Goal: Information Seeking & Learning: Learn about a topic

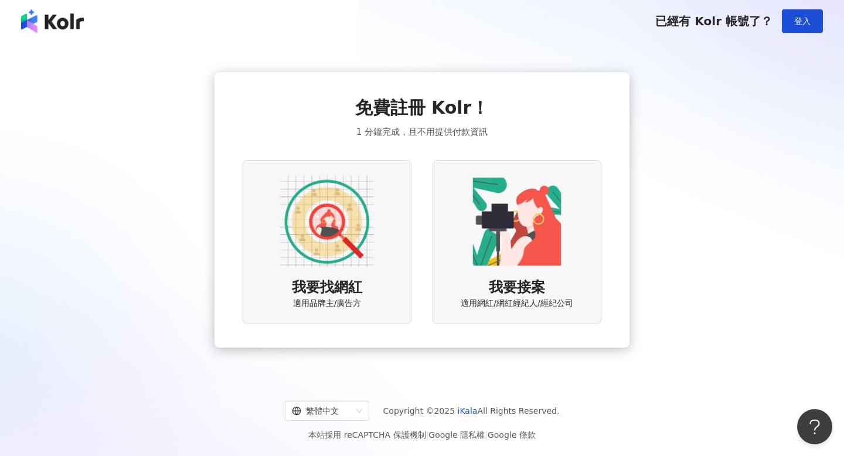
click at [363, 254] on img at bounding box center [327, 222] width 94 height 94
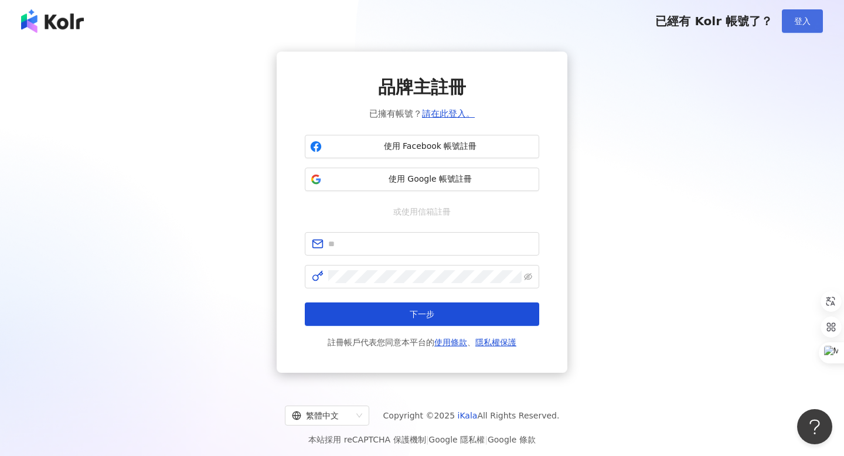
click at [799, 16] on span "登入" at bounding box center [802, 20] width 16 height 9
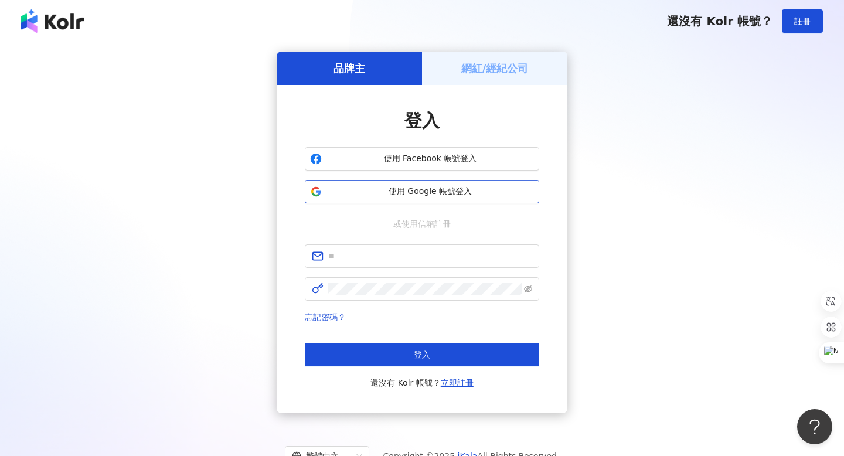
click at [430, 188] on span "使用 Google 帳號登入" at bounding box center [429, 192] width 207 height 12
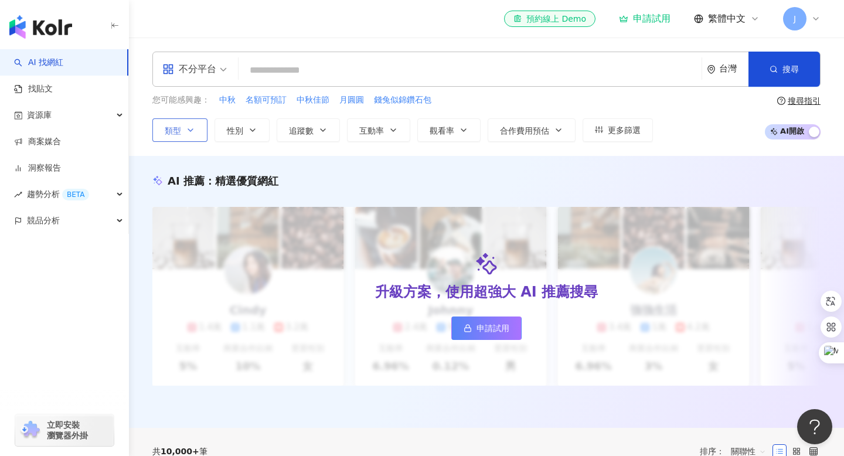
click at [193, 136] on button "類型" at bounding box center [179, 129] width 55 height 23
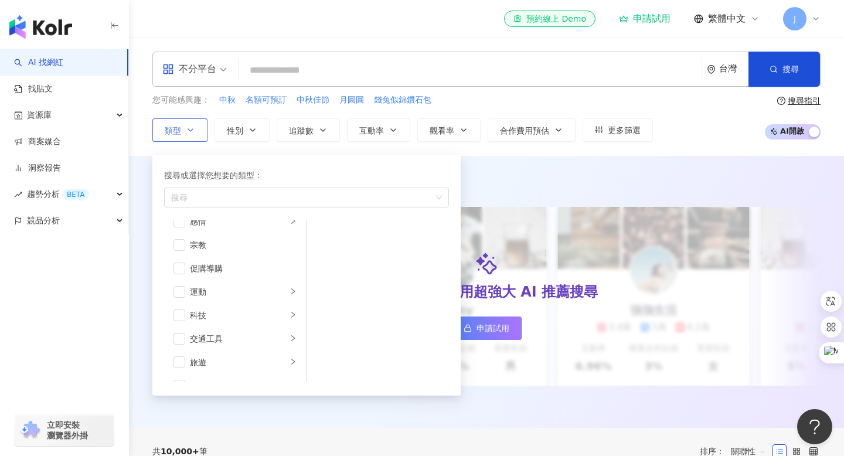
scroll to position [406, 0]
click at [205, 343] on div "旅遊" at bounding box center [238, 344] width 97 height 13
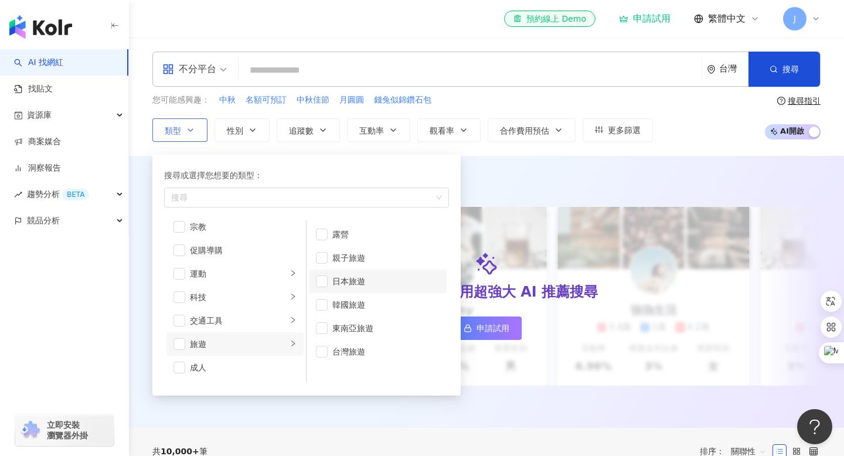
click at [323, 270] on li "日本旅遊" at bounding box center [378, 281] width 138 height 23
click at [322, 284] on span "button" at bounding box center [322, 281] width 12 height 12
click at [183, 342] on span "button" at bounding box center [179, 344] width 12 height 12
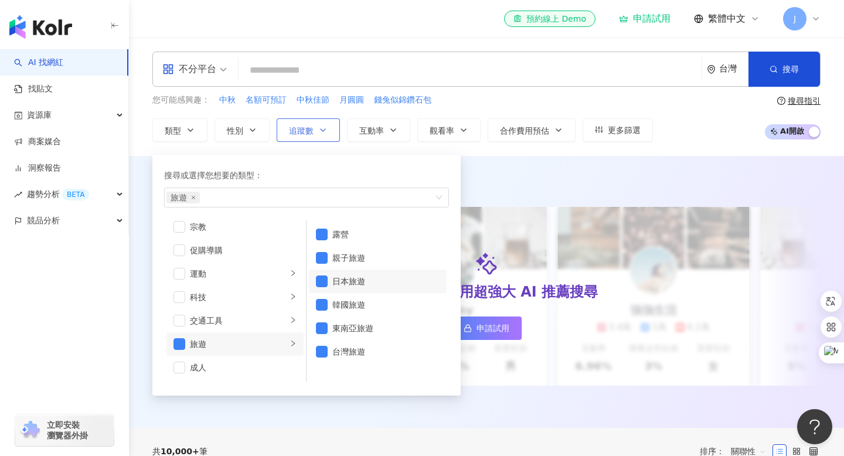
click at [306, 130] on span "追蹤數" at bounding box center [301, 130] width 25 height 9
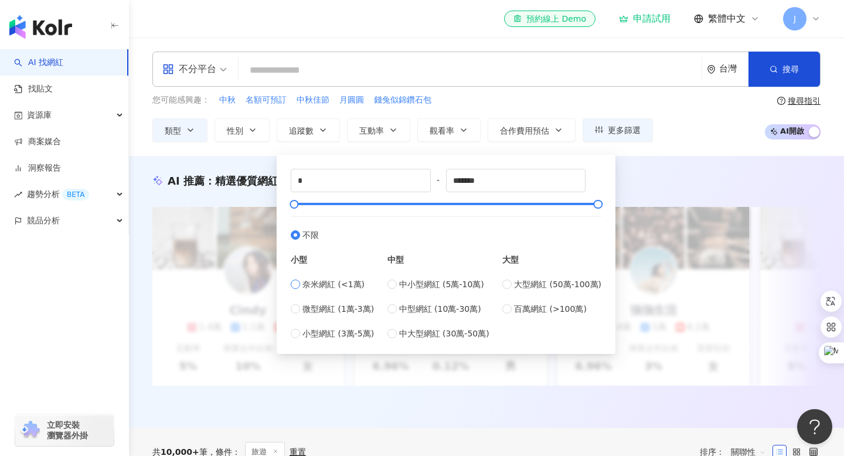
click at [326, 282] on span "奈米網紅 (<1萬)" at bounding box center [333, 284] width 62 height 13
type input "****"
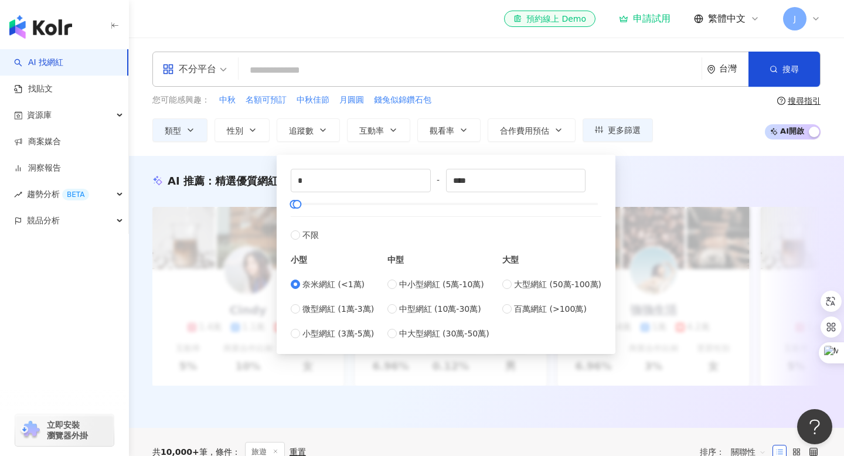
click at [678, 158] on div "AI 推薦 ： 精選優質網紅 升級方案，使用超強大 AI 推薦搜尋 申請試用 Cindy 1.4萬 1.1萬 3.2萬 互動率 5% 商業合作比例 10% 受…" at bounding box center [486, 292] width 715 height 272
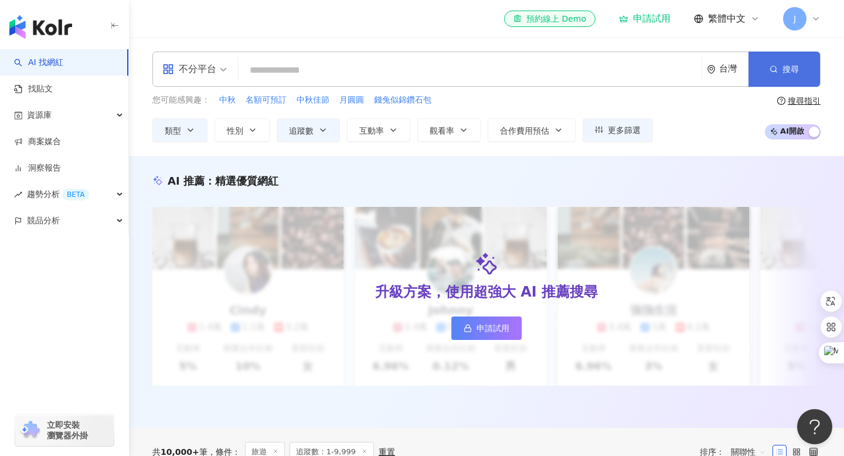
click at [784, 62] on button "搜尋" at bounding box center [784, 69] width 72 height 35
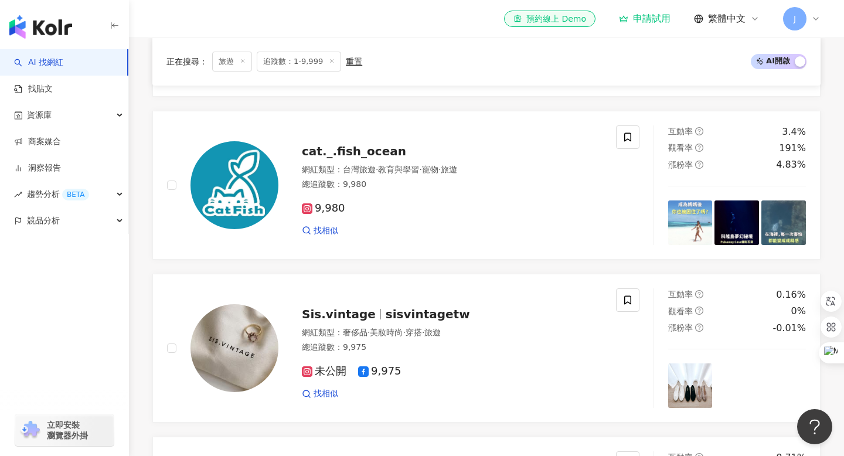
scroll to position [852, 0]
